Goal: Find specific page/section: Find specific page/section

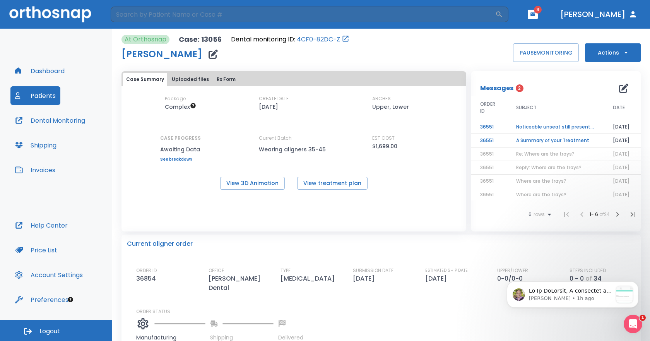
click at [35, 90] on button "Patients" at bounding box center [35, 95] width 50 height 19
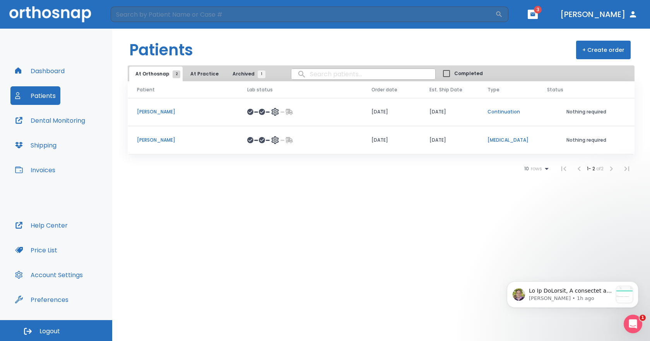
click at [159, 110] on p "[PERSON_NAME]" at bounding box center [183, 111] width 92 height 7
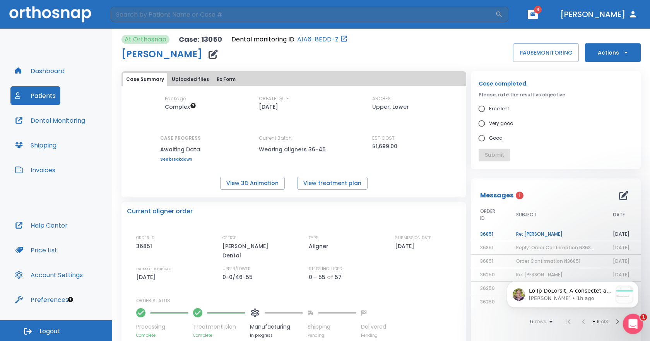
click at [624, 321] on div "Open Intercom Messenger" at bounding box center [632, 323] width 26 height 26
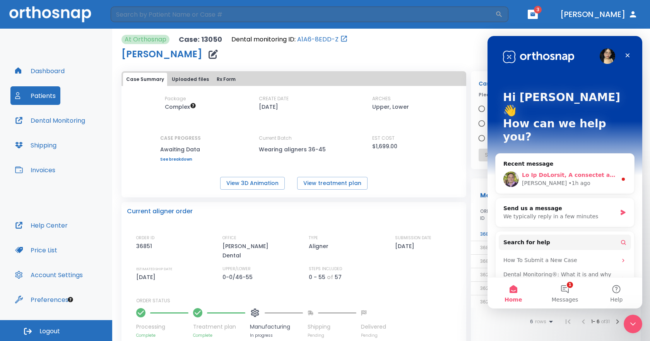
click at [568, 179] on div "• 1h ago" at bounding box center [579, 183] width 22 height 8
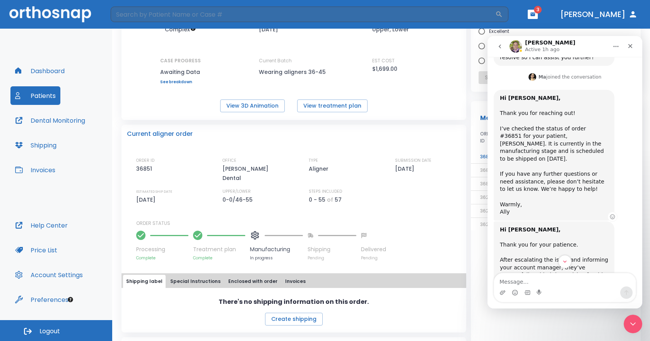
scroll to position [227, 0]
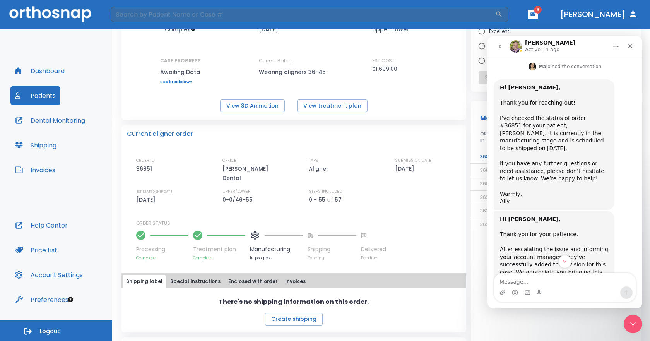
click at [400, 115] on div "Case Summary Uploaded files Rx Form Package Complex CREATE DATE [DATE] ARCHES U…" at bounding box center [294, 57] width 345 height 126
click at [632, 43] on icon "Close" at bounding box center [630, 46] width 6 height 6
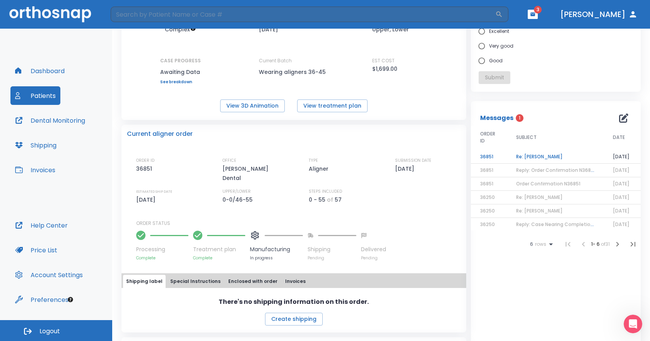
scroll to position [924, 0]
